Goal: Task Accomplishment & Management: Use online tool/utility

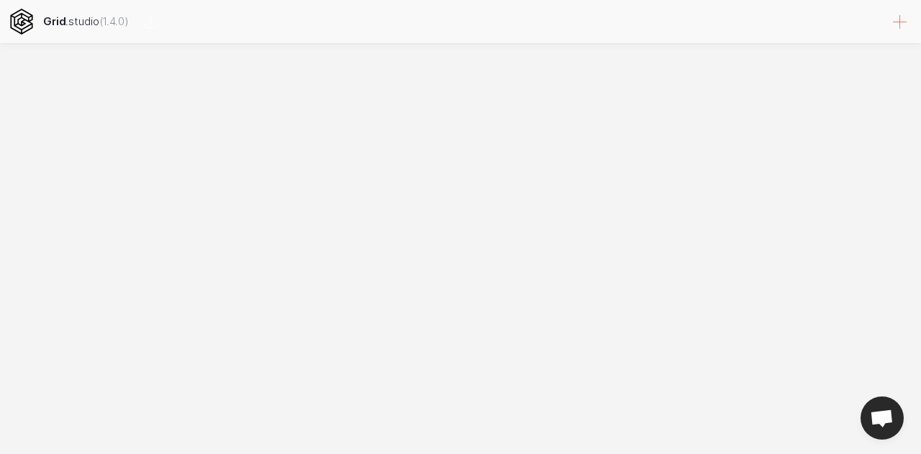
select select
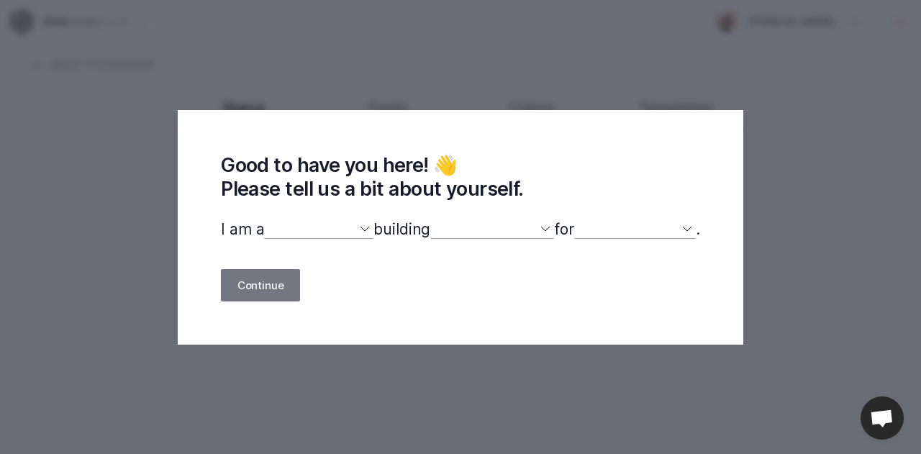
click at [358, 232] on select "designer developer marketer entrepreneur maker person" at bounding box center [318, 229] width 109 height 19
select select "developer"
click at [264, 220] on select "designer developer marketer entrepreneur maker person" at bounding box center [318, 229] width 109 height 19
select select
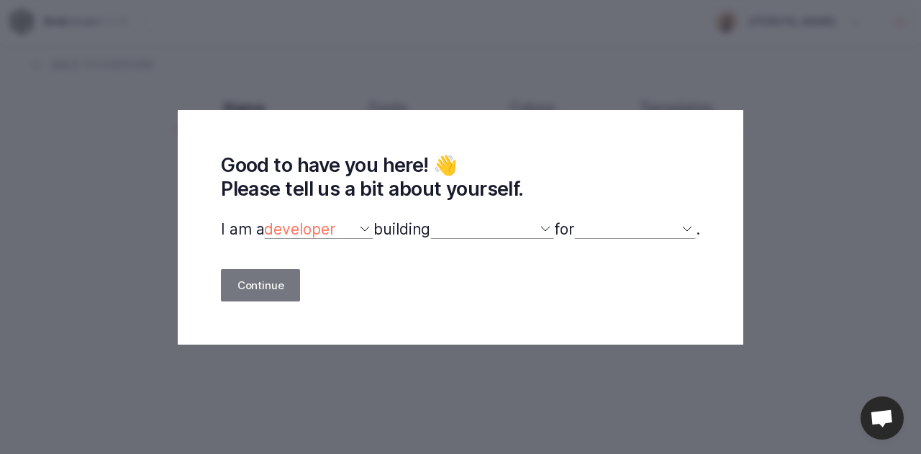
click at [548, 231] on select "a website(s) a portfolio a webshop(s) experiments something else" at bounding box center [492, 229] width 124 height 19
select select "website"
click at [430, 220] on select "a website(s) a portfolio a webshop(s) experiments something else" at bounding box center [492, 229] width 124 height 19
select select
click at [350, 227] on select "designer developer marketer entrepreneur maker person" at bounding box center [318, 229] width 109 height 19
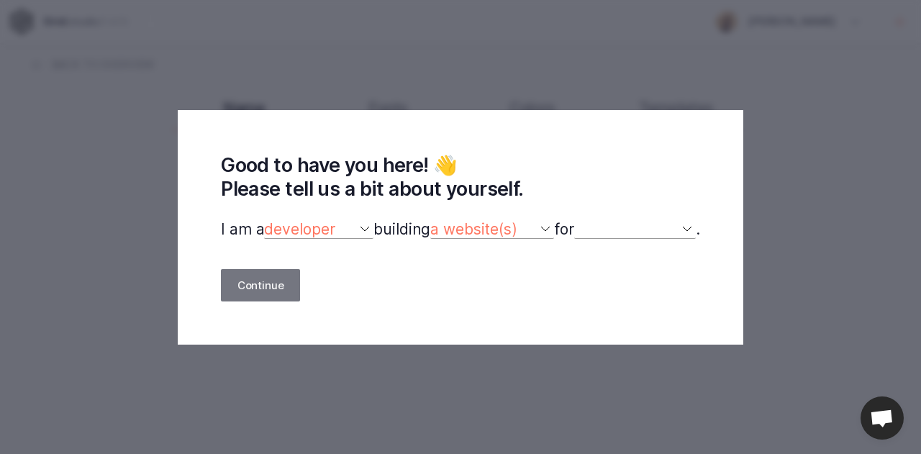
select select "designer"
click at [264, 220] on select "designer developer marketer entrepreneur maker person" at bounding box center [318, 229] width 109 height 19
select select
click at [541, 227] on select "a website(s) a portfolio a webshop(s) experiments something else" at bounding box center [492, 229] width 124 height 19
select select "experiments"
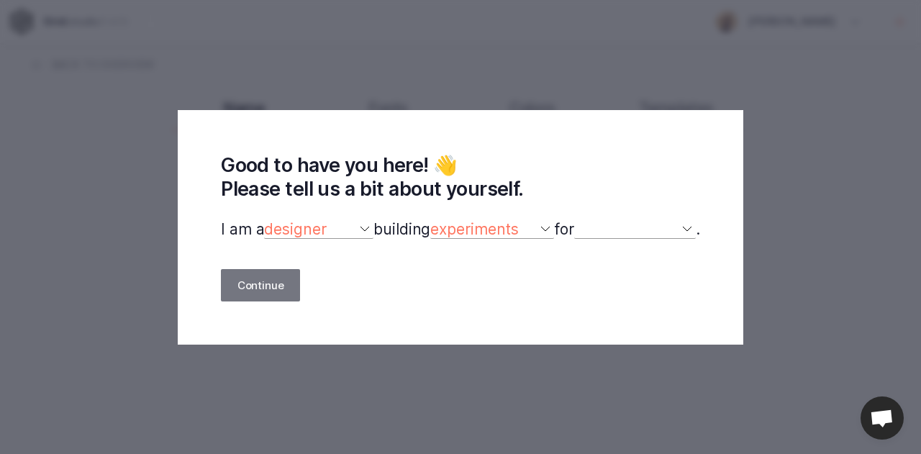
click at [430, 220] on select "a website(s) a portfolio a webshop(s) experiments something else" at bounding box center [492, 229] width 124 height 19
click at [671, 222] on select "myself our company a client a friend clients my dog (other)" at bounding box center [635, 229] width 122 height 19
select select "self"
click at [582, 220] on select "myself our company a client a friend clients my dog (other)" at bounding box center [635, 229] width 122 height 19
click at [269, 292] on button "Continue" at bounding box center [260, 285] width 79 height 32
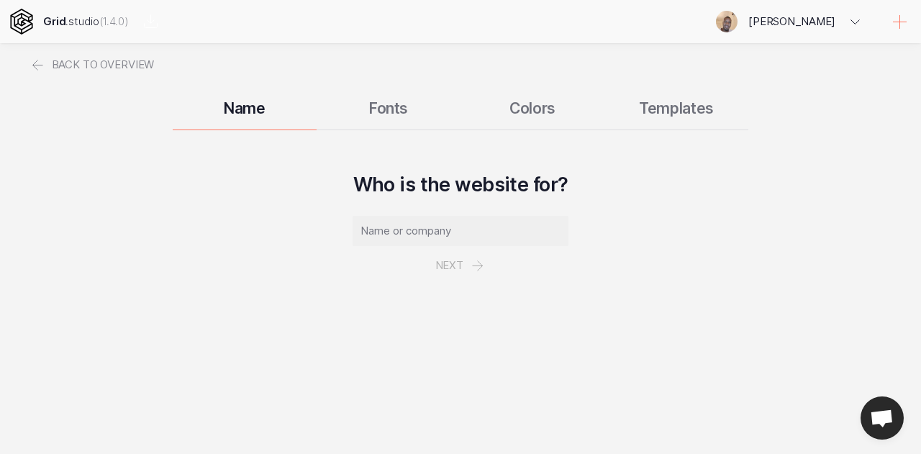
click at [370, 228] on input "text" at bounding box center [461, 231] width 216 height 30
type input "Moithaopi"
click at [457, 265] on button "Next" at bounding box center [461, 265] width 84 height 39
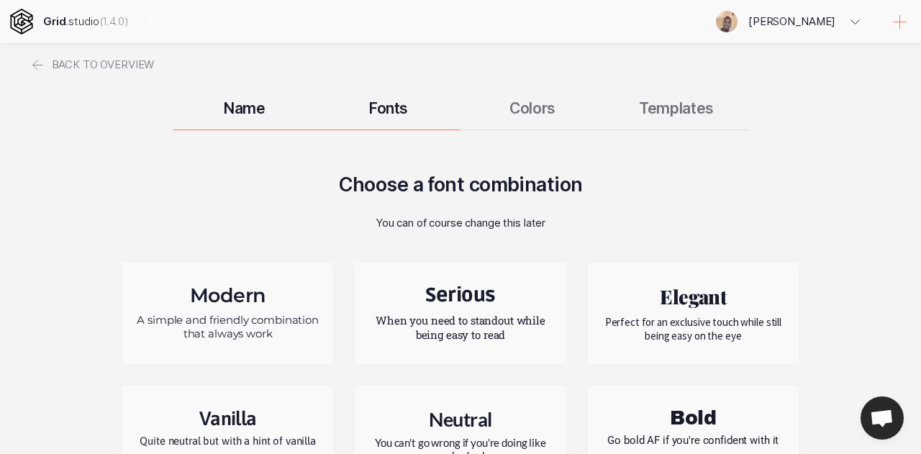
click at [246, 120] on div "Name Fonts Colors Templates" at bounding box center [461, 107] width 864 height 43
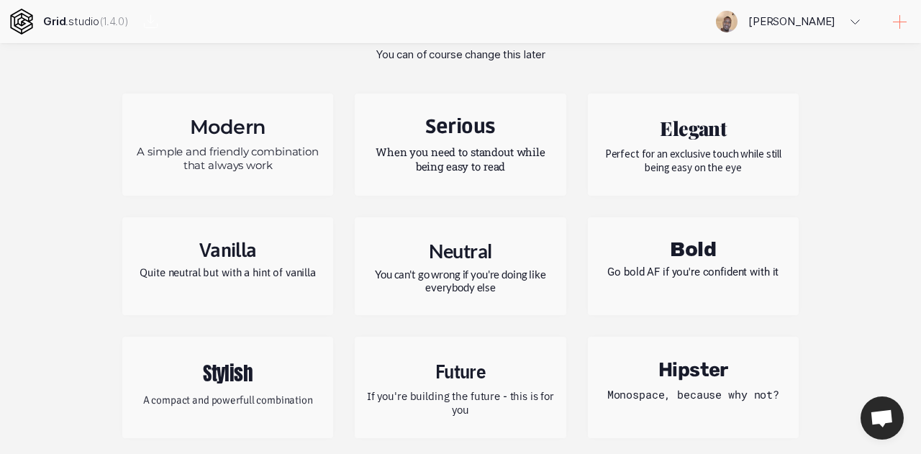
scroll to position [173, 0]
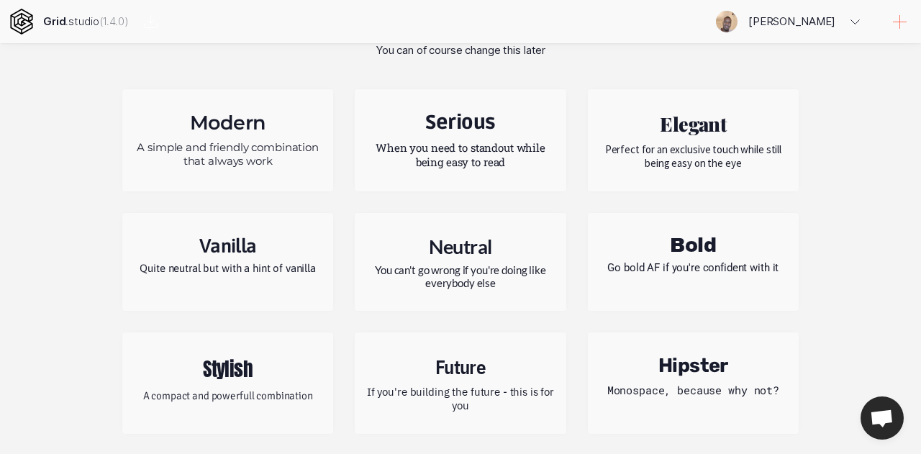
click at [234, 145] on p "A simple and friendly combination that always work" at bounding box center [227, 153] width 189 height 27
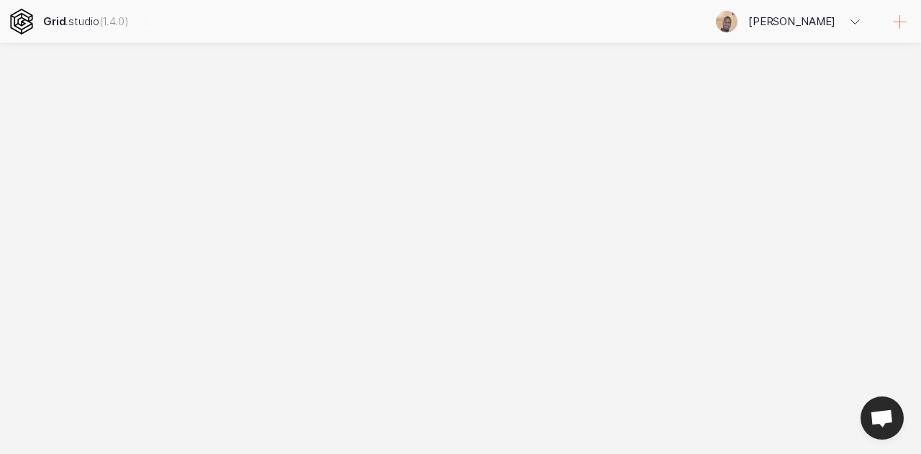
scroll to position [0, 0]
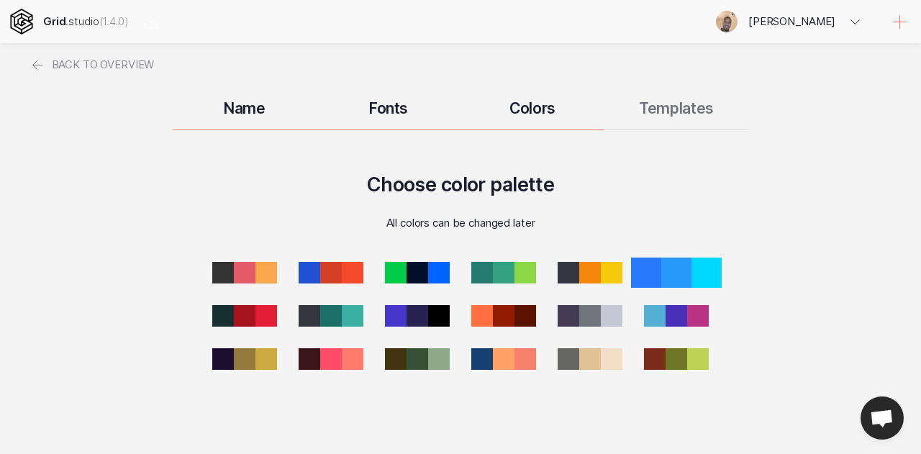
click at [677, 269] on div at bounding box center [677, 273] width 30 height 30
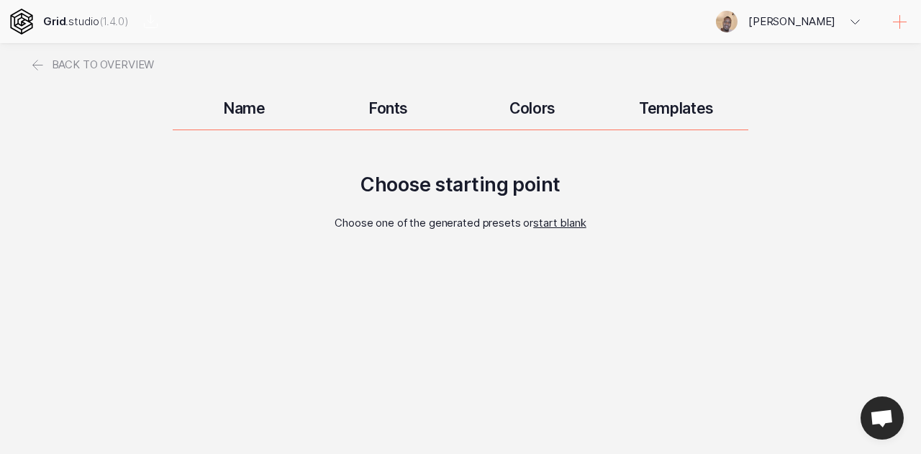
click at [548, 224] on span "start blank" at bounding box center [559, 223] width 53 height 14
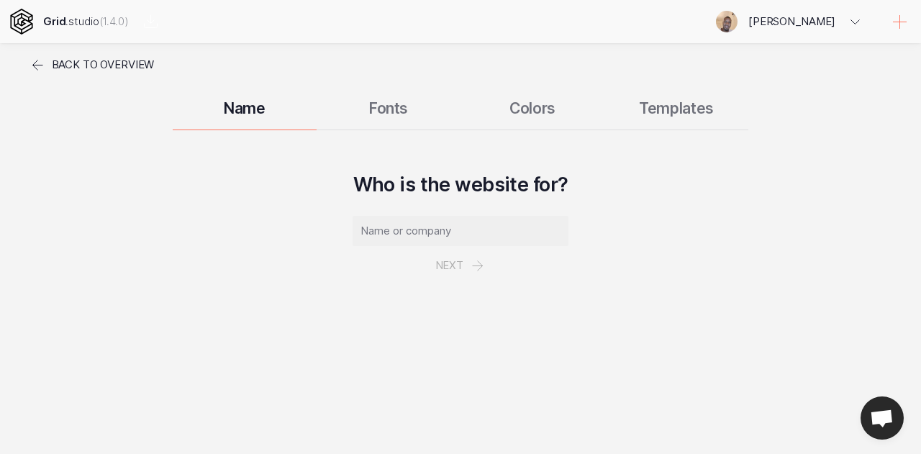
click at [104, 64] on span "Back to overview" at bounding box center [103, 64] width 103 height 43
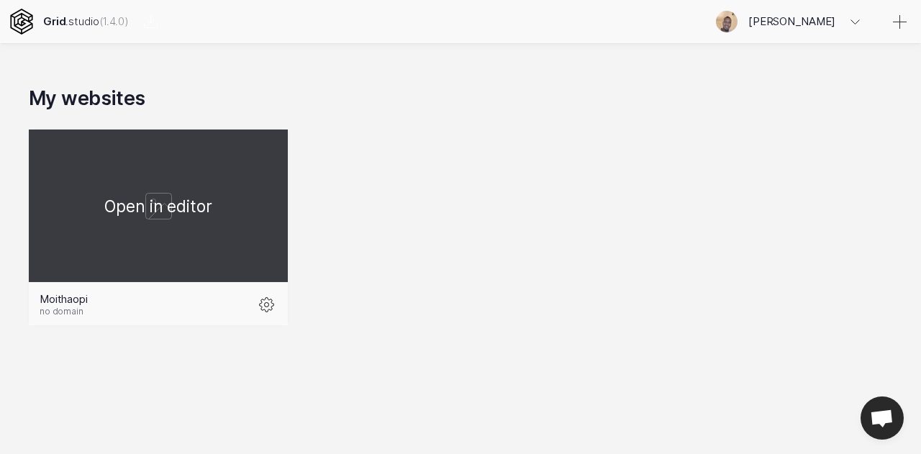
click at [134, 235] on div at bounding box center [158, 206] width 259 height 153
